Goal: Transaction & Acquisition: Purchase product/service

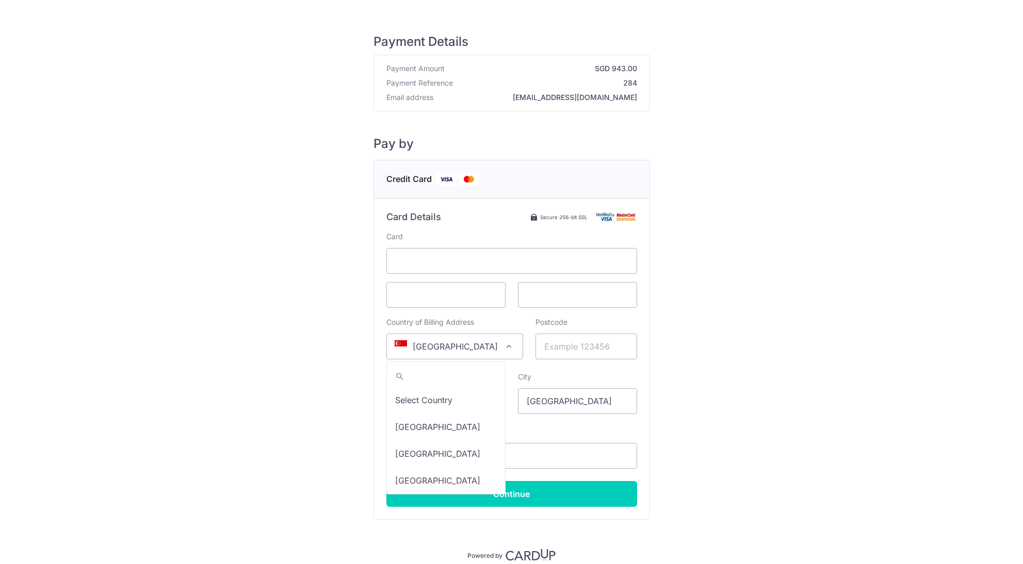
click at [503, 348] on span at bounding box center [509, 347] width 12 height 12
select select "233"
type input "94118"
type input "S"
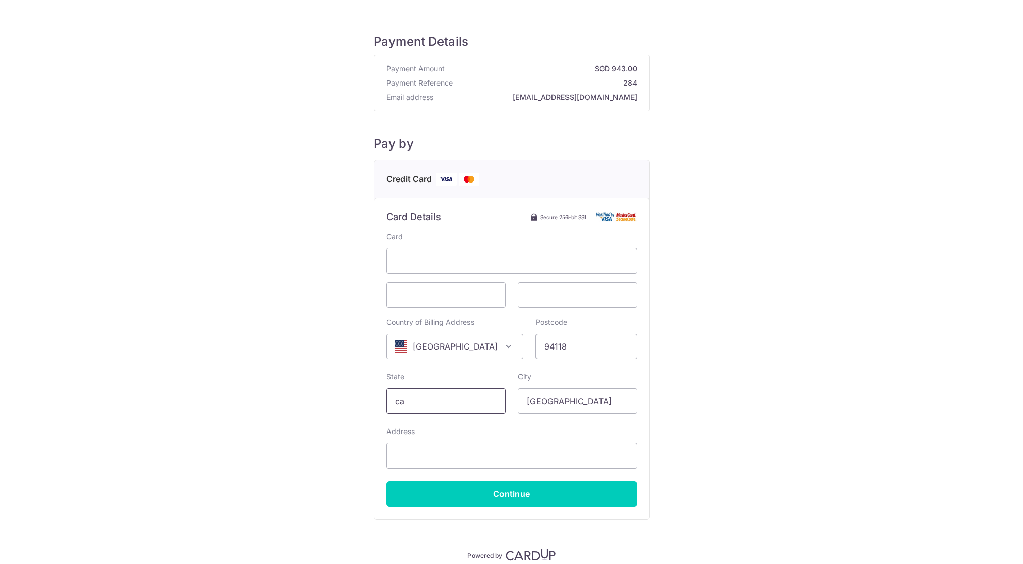
type input "c"
type input "CA"
click at [573, 402] on input "[GEOGRAPHIC_DATA]" at bounding box center [577, 402] width 119 height 26
type input "S"
type input "[GEOGRAPHIC_DATA]"
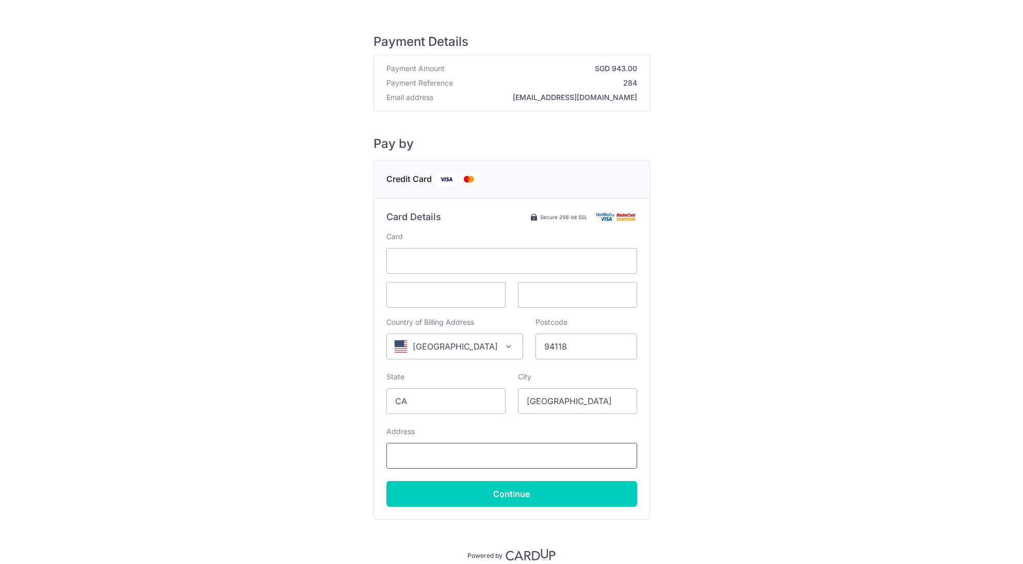
drag, startPoint x: 573, startPoint y: 402, endPoint x: 544, endPoint y: 457, distance: 61.9
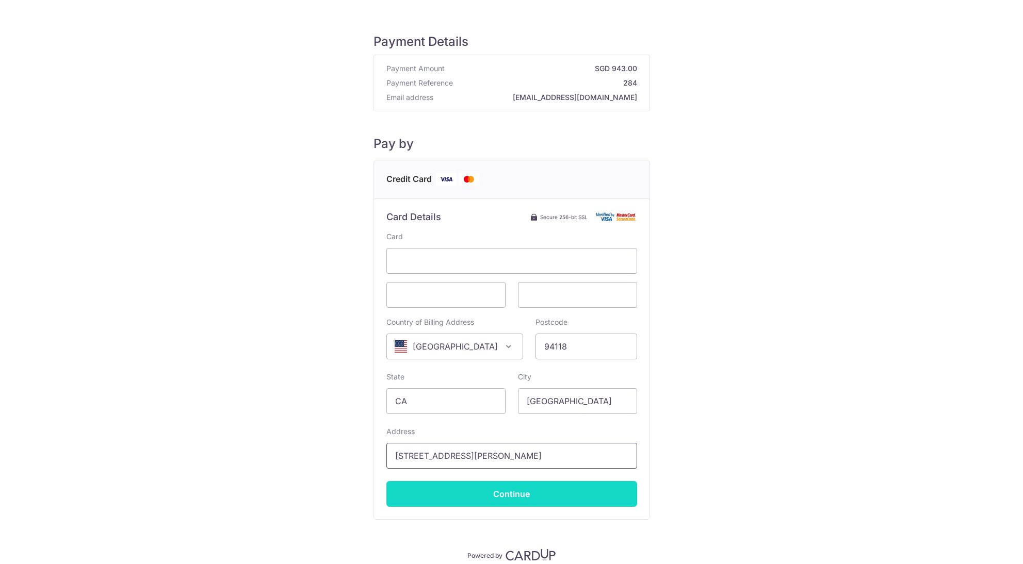
type input "[STREET_ADDRESS][PERSON_NAME]"
click at [517, 489] on input "Continue" at bounding box center [511, 494] width 251 height 26
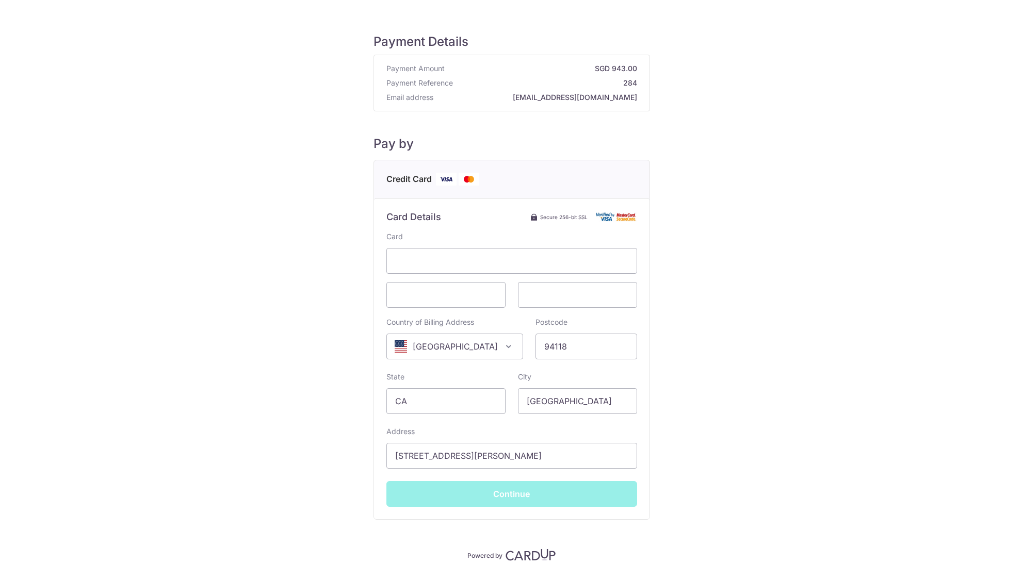
type input "**** 3005"
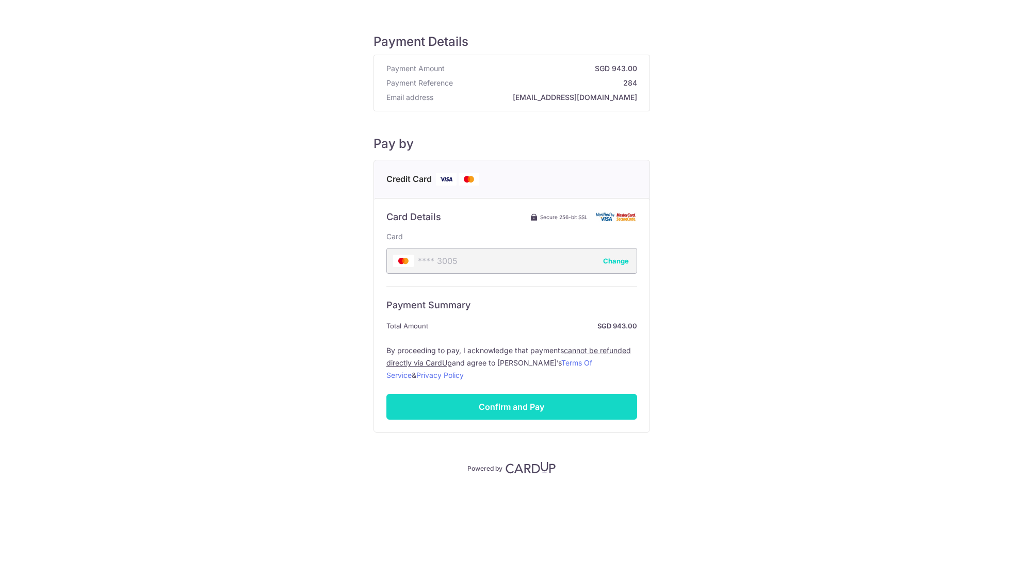
click at [557, 403] on input "Confirm and Pay" at bounding box center [511, 407] width 251 height 26
